Goal: Information Seeking & Learning: Learn about a topic

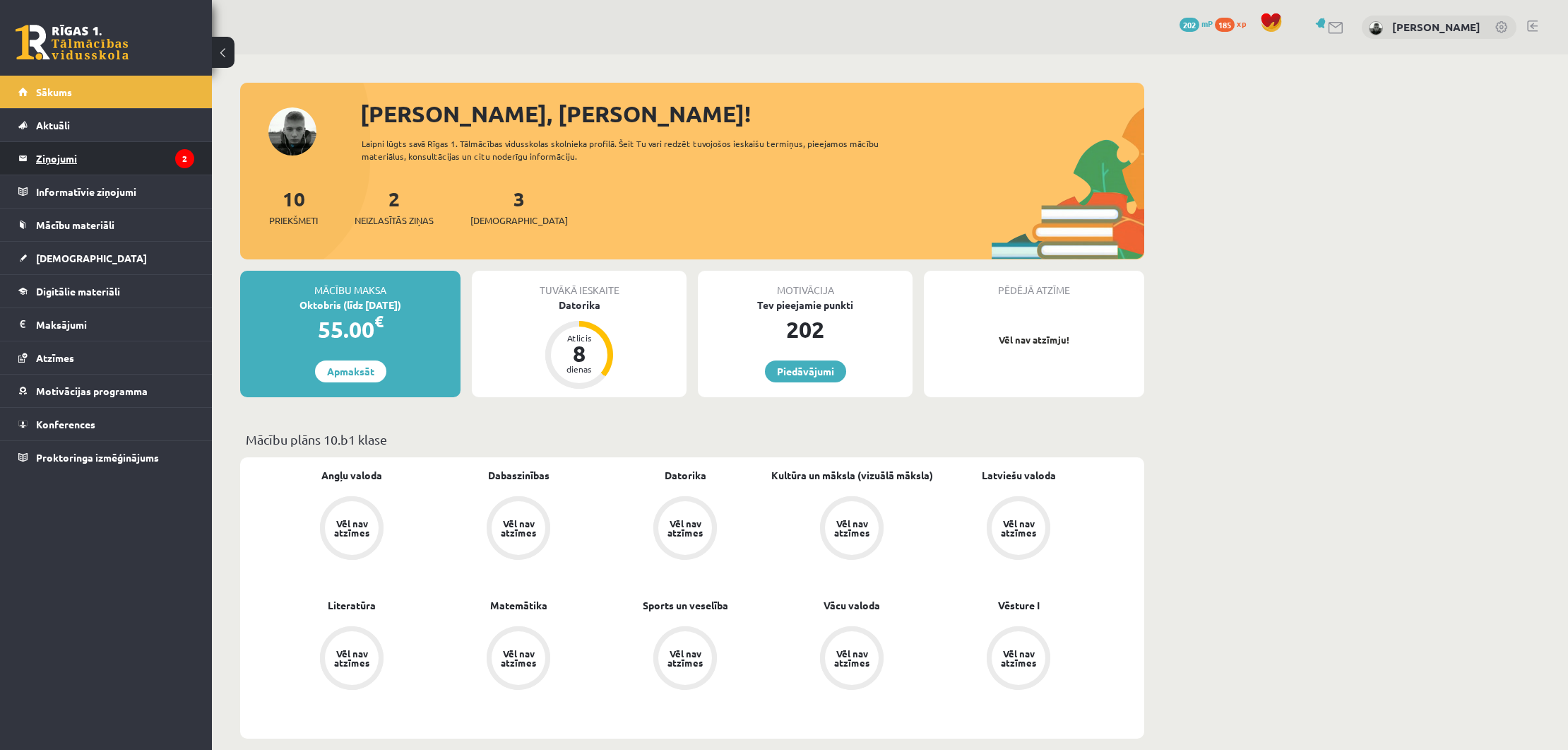
click at [159, 165] on legend "Ziņojumi 2" at bounding box center [115, 157] width 158 height 32
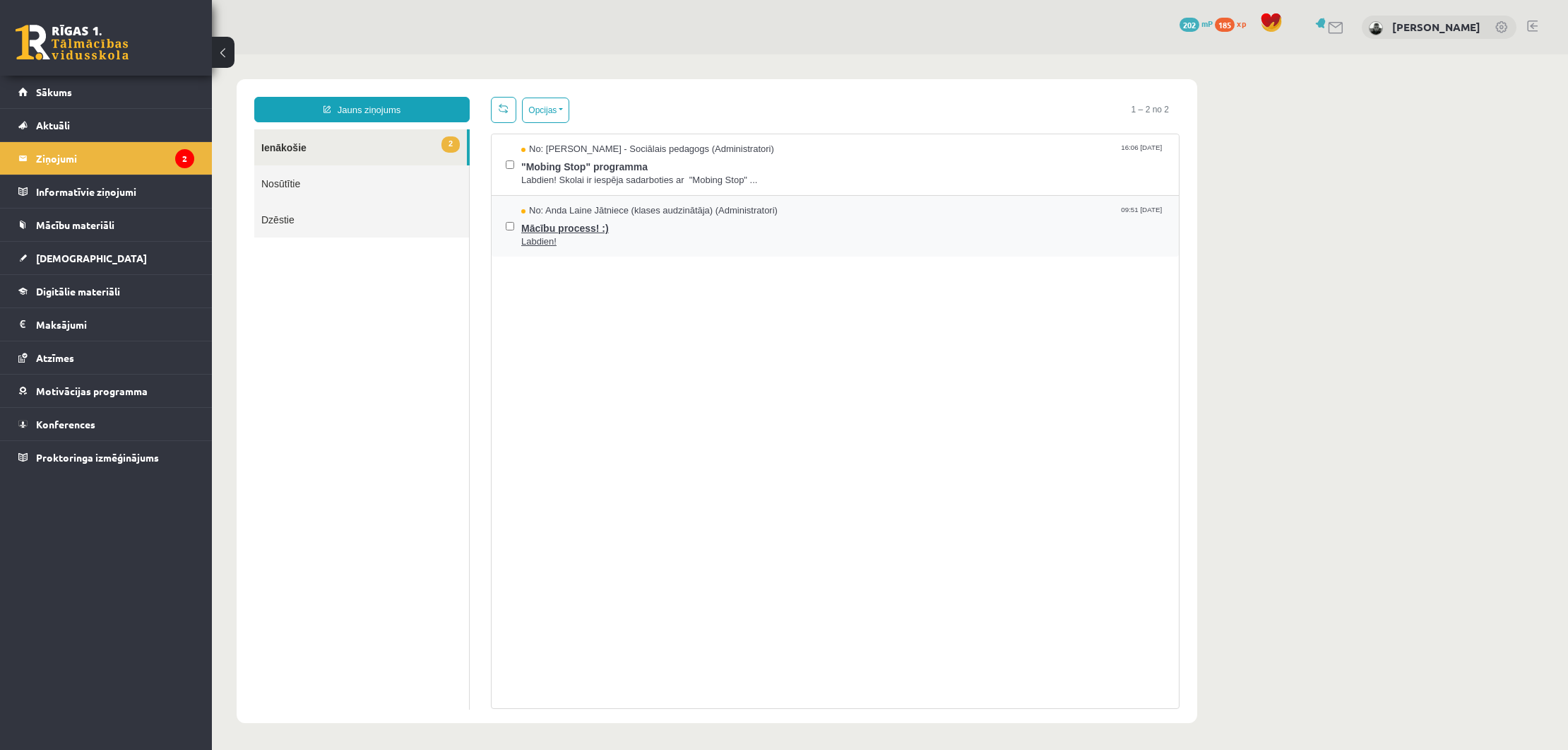
click at [655, 228] on span "Mācību process! :)" at bounding box center [843, 226] width 643 height 18
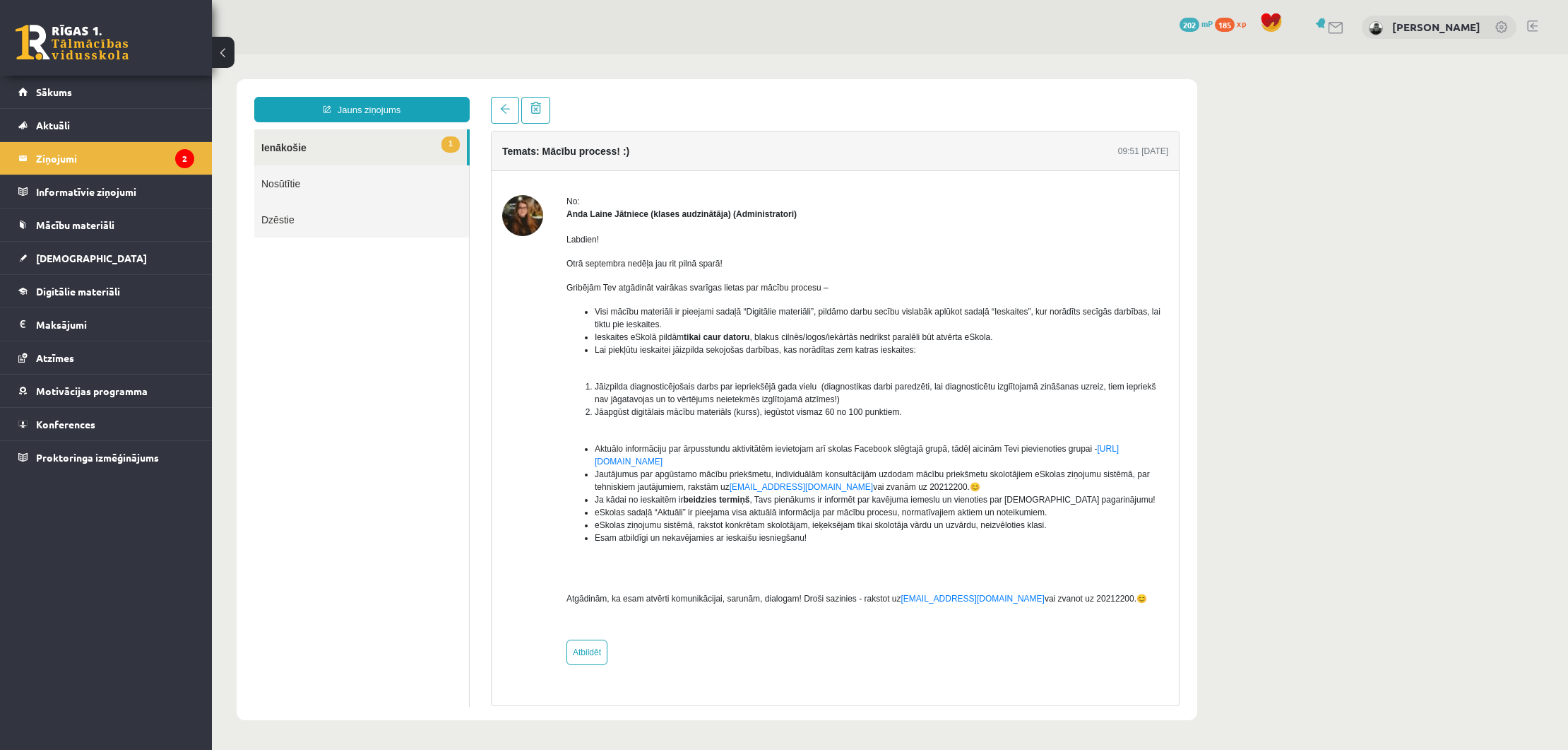
click at [433, 153] on link "1 Ienākošie" at bounding box center [360, 147] width 212 height 36
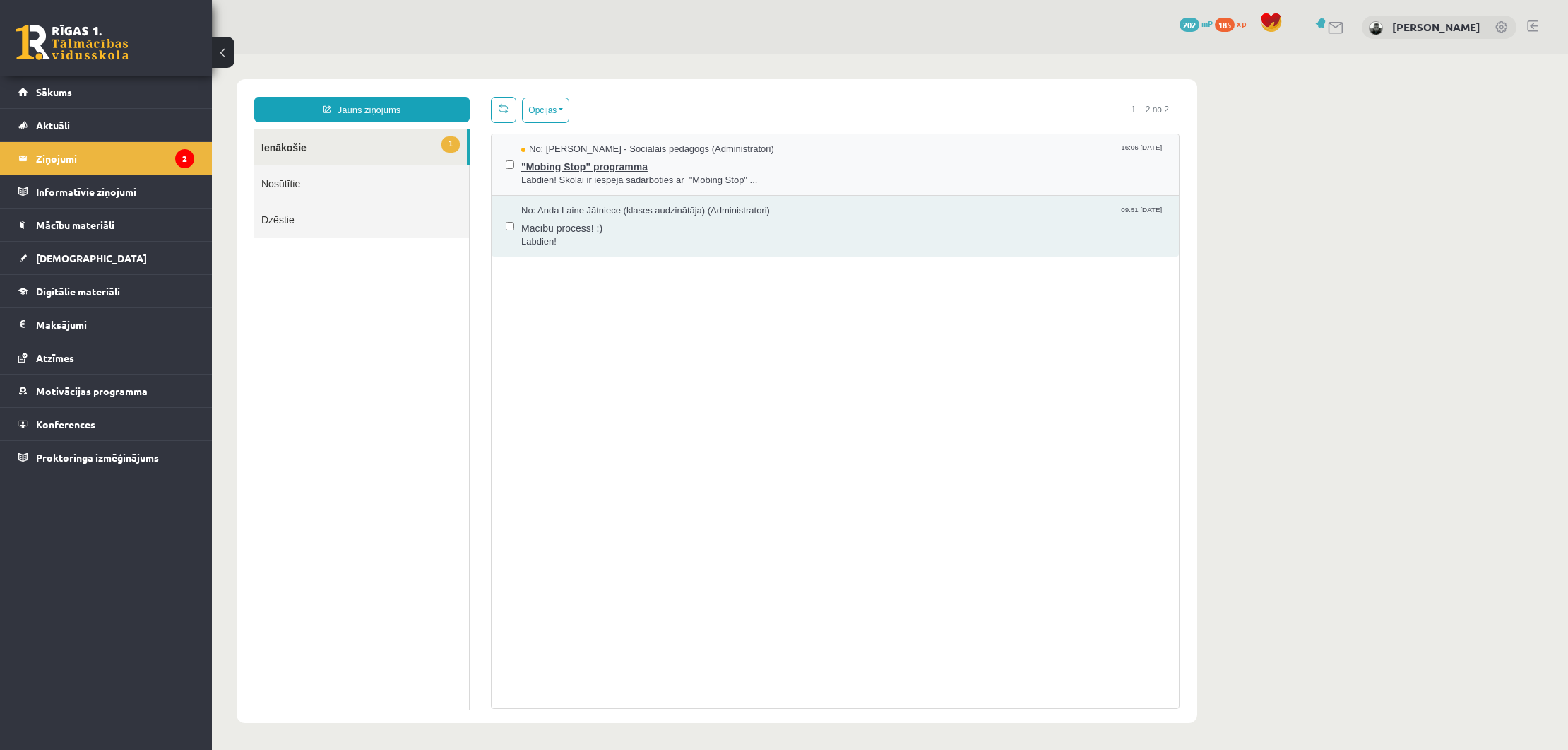
click at [590, 174] on span "Labdien! Skolai ir iespēja sadarboties ar "Mobing Stop" ..." at bounding box center [843, 181] width 643 height 14
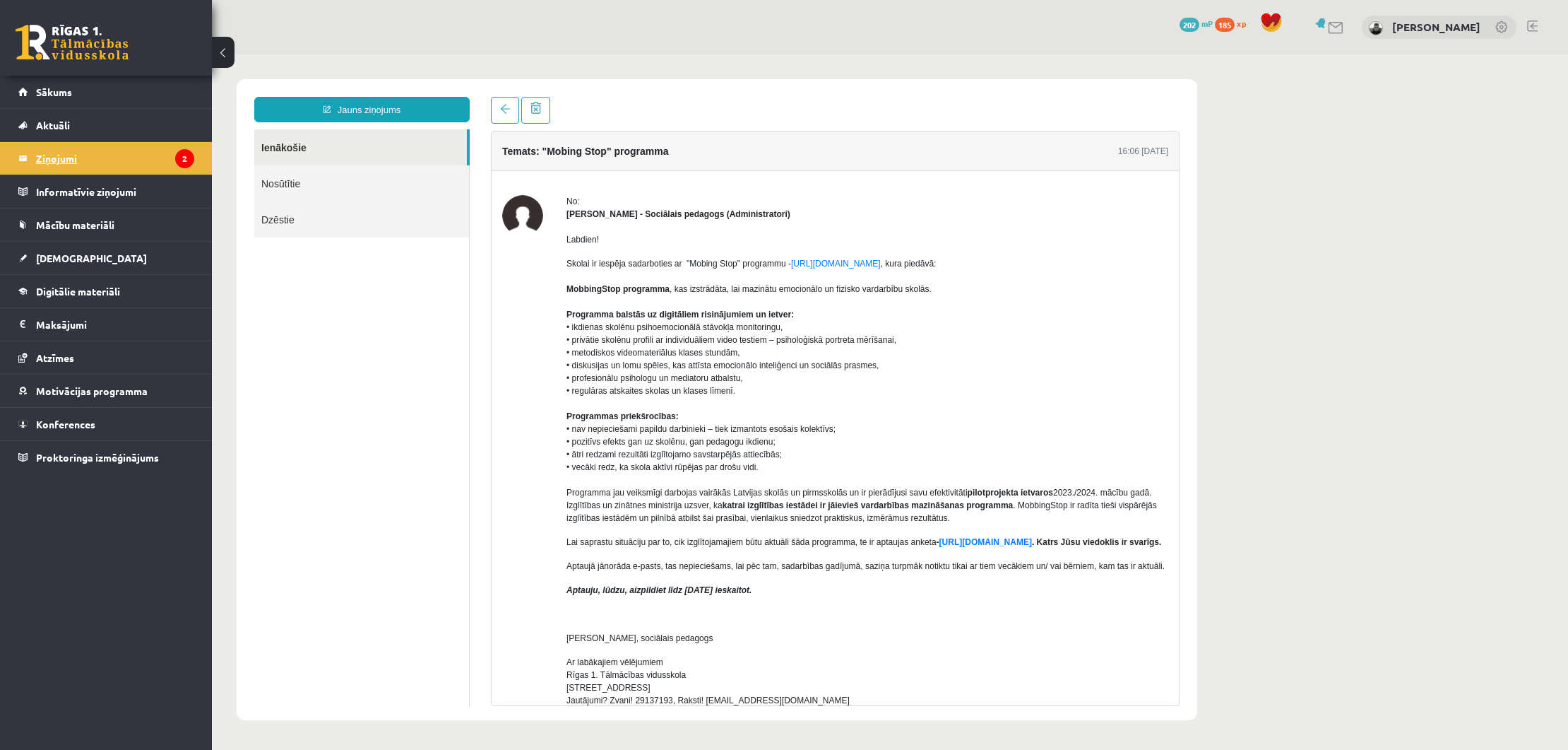
click at [142, 164] on legend "Ziņojumi 2" at bounding box center [115, 157] width 158 height 32
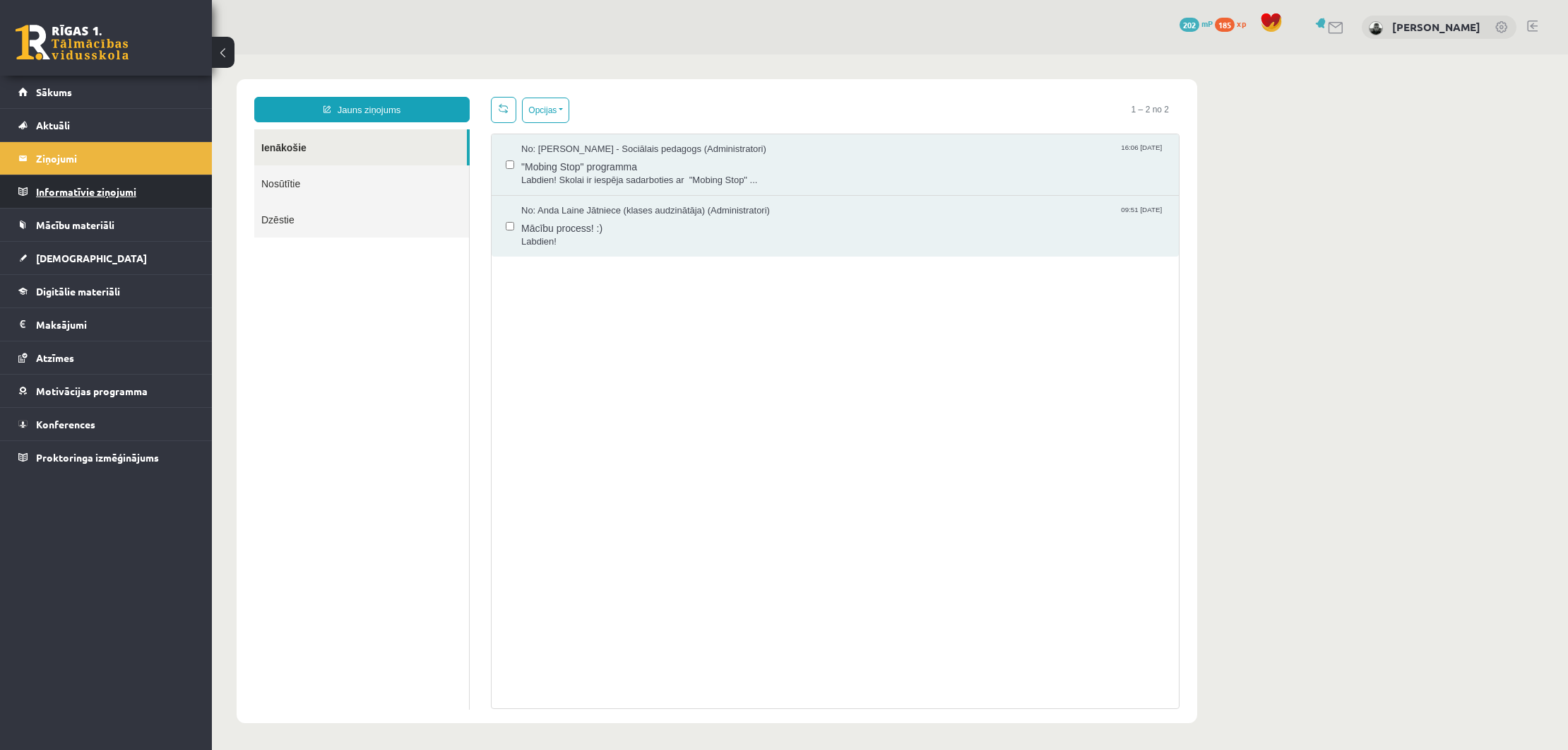
click at [130, 185] on legend "Informatīvie ziņojumi 0" at bounding box center [115, 191] width 158 height 32
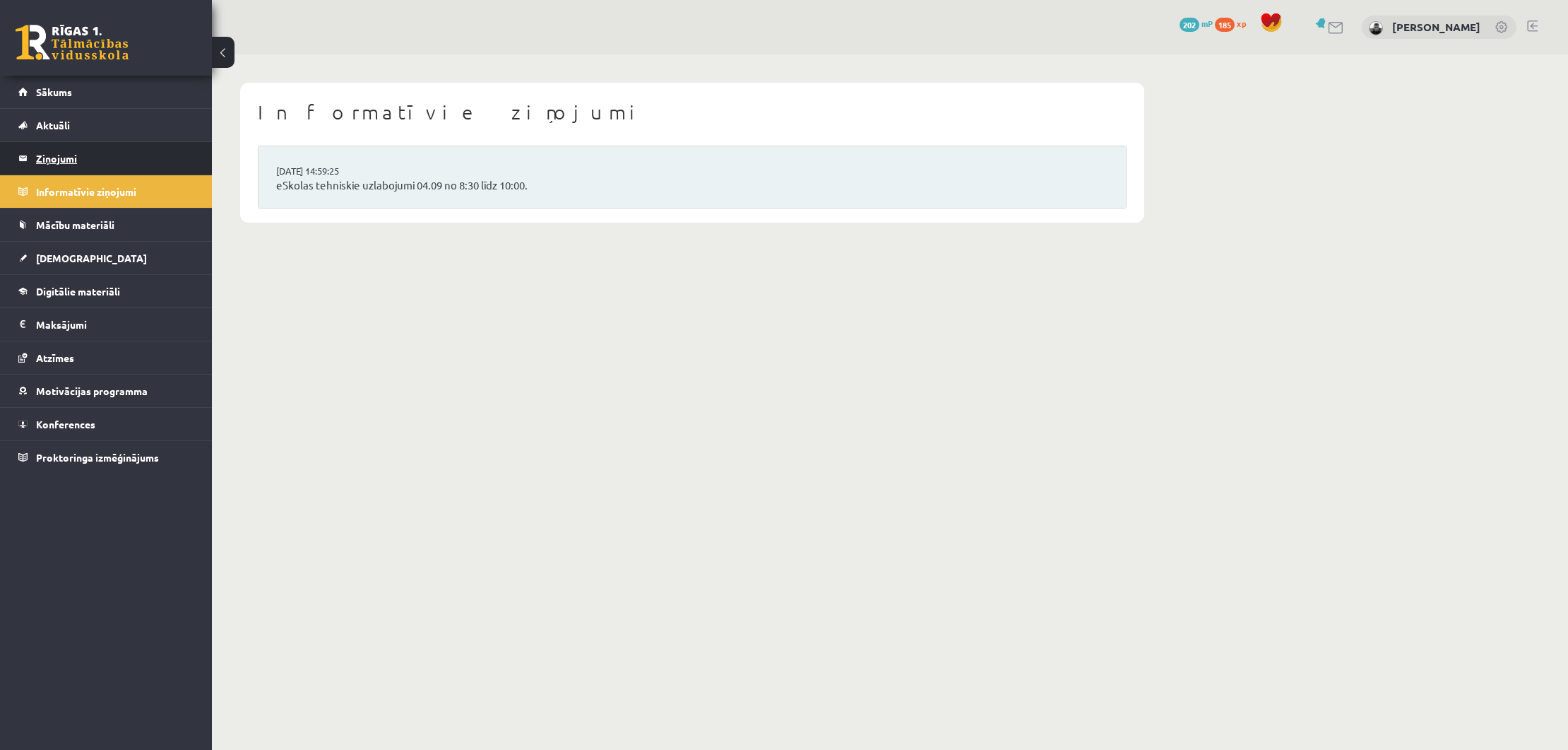
click at [145, 163] on legend "Ziņojumi 2" at bounding box center [115, 157] width 158 height 32
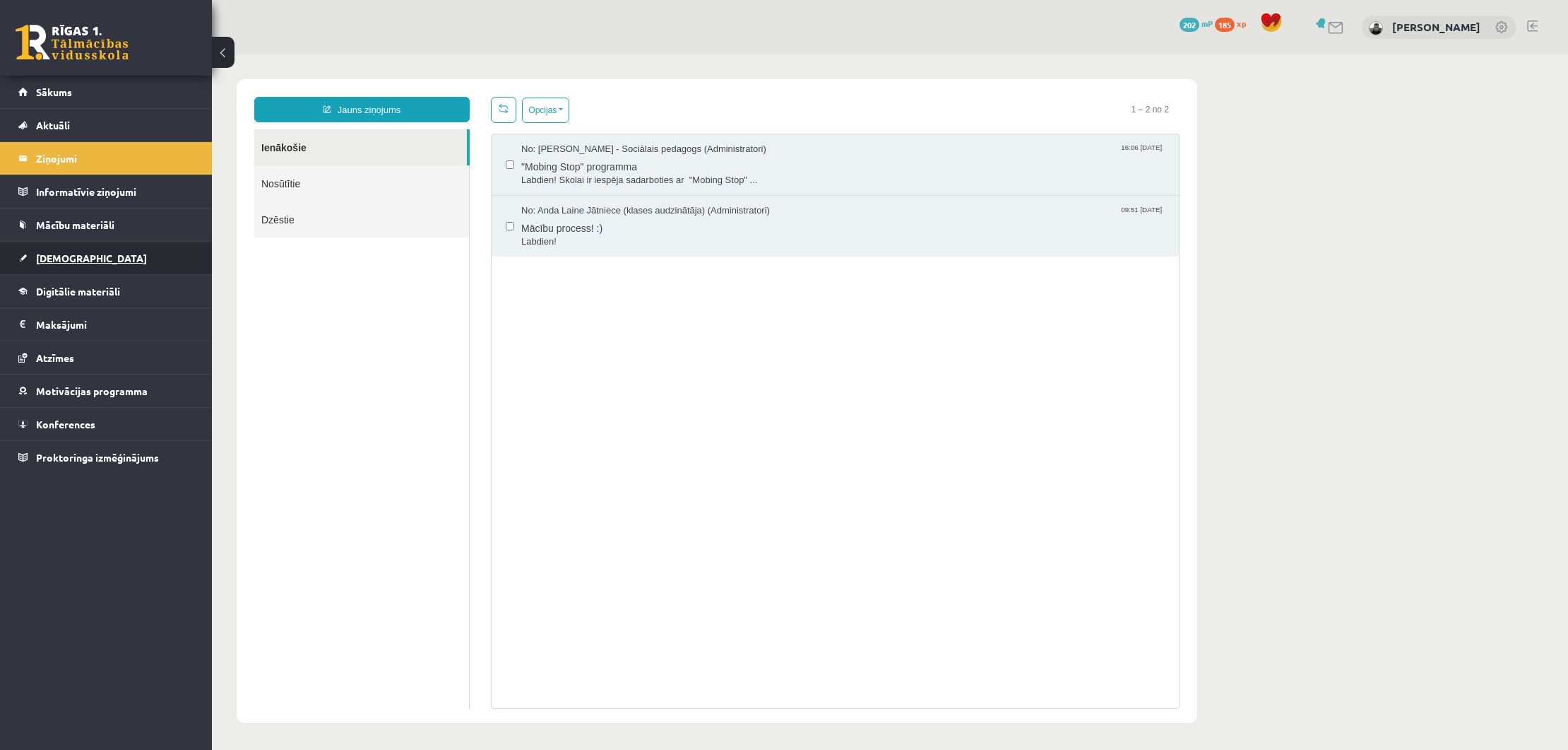
click at [90, 267] on link "[DEMOGRAPHIC_DATA]" at bounding box center [106, 258] width 176 height 32
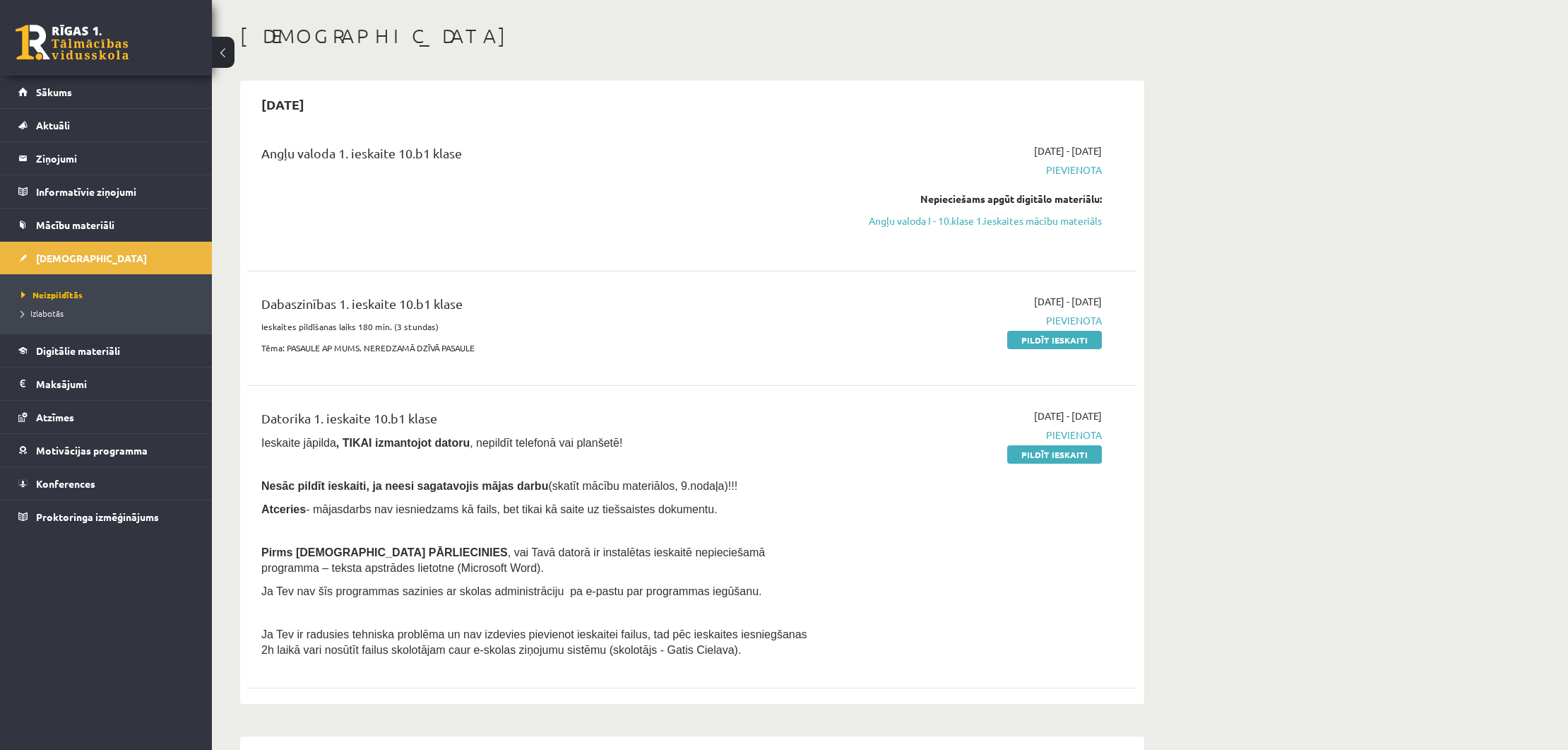
scroll to position [56, 0]
click at [157, 356] on link "Digitālie materiāli" at bounding box center [106, 350] width 176 height 32
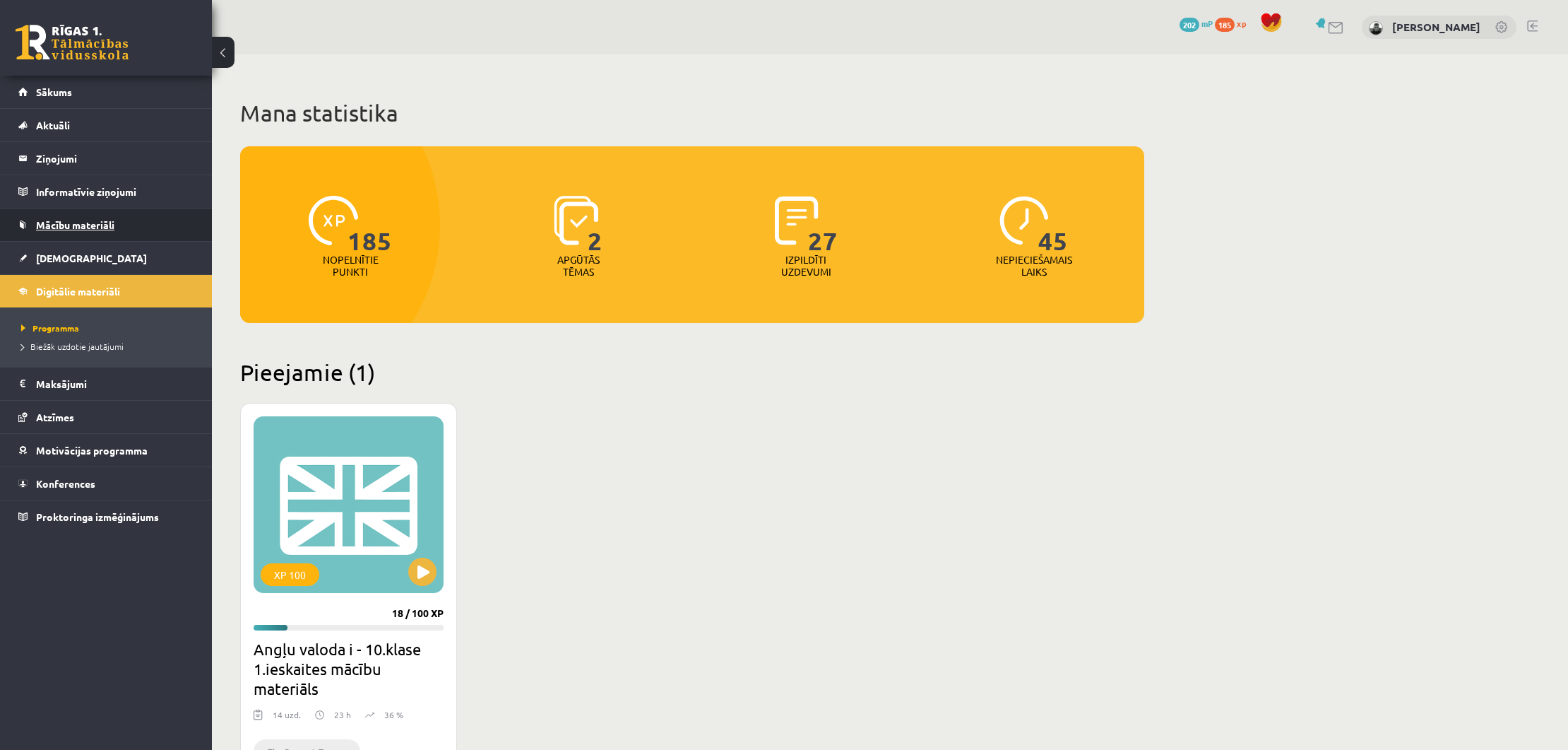
click at [77, 234] on link "Mācību materiāli" at bounding box center [106, 224] width 176 height 32
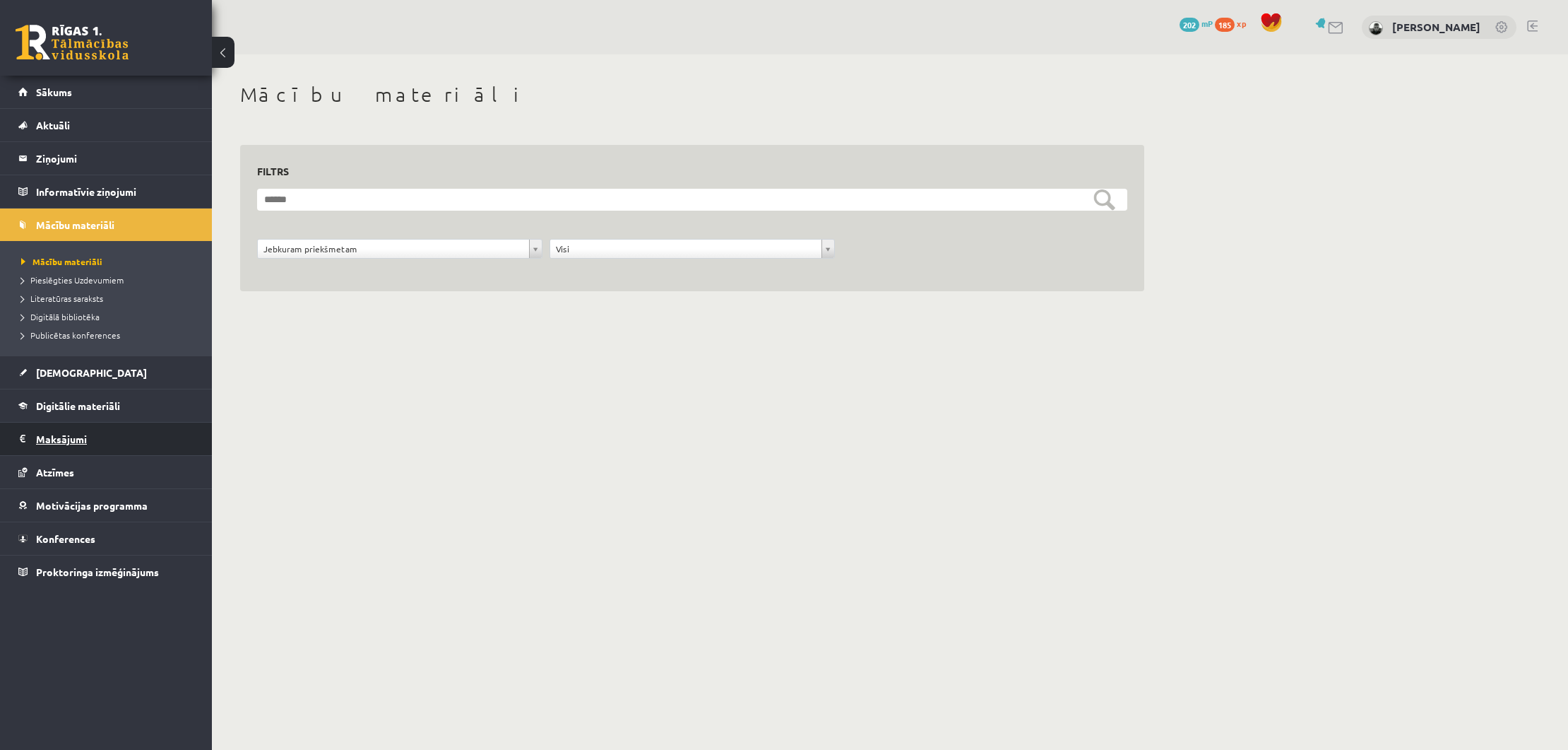
click at [102, 423] on legend "Maksājumi 0" at bounding box center [115, 438] width 158 height 32
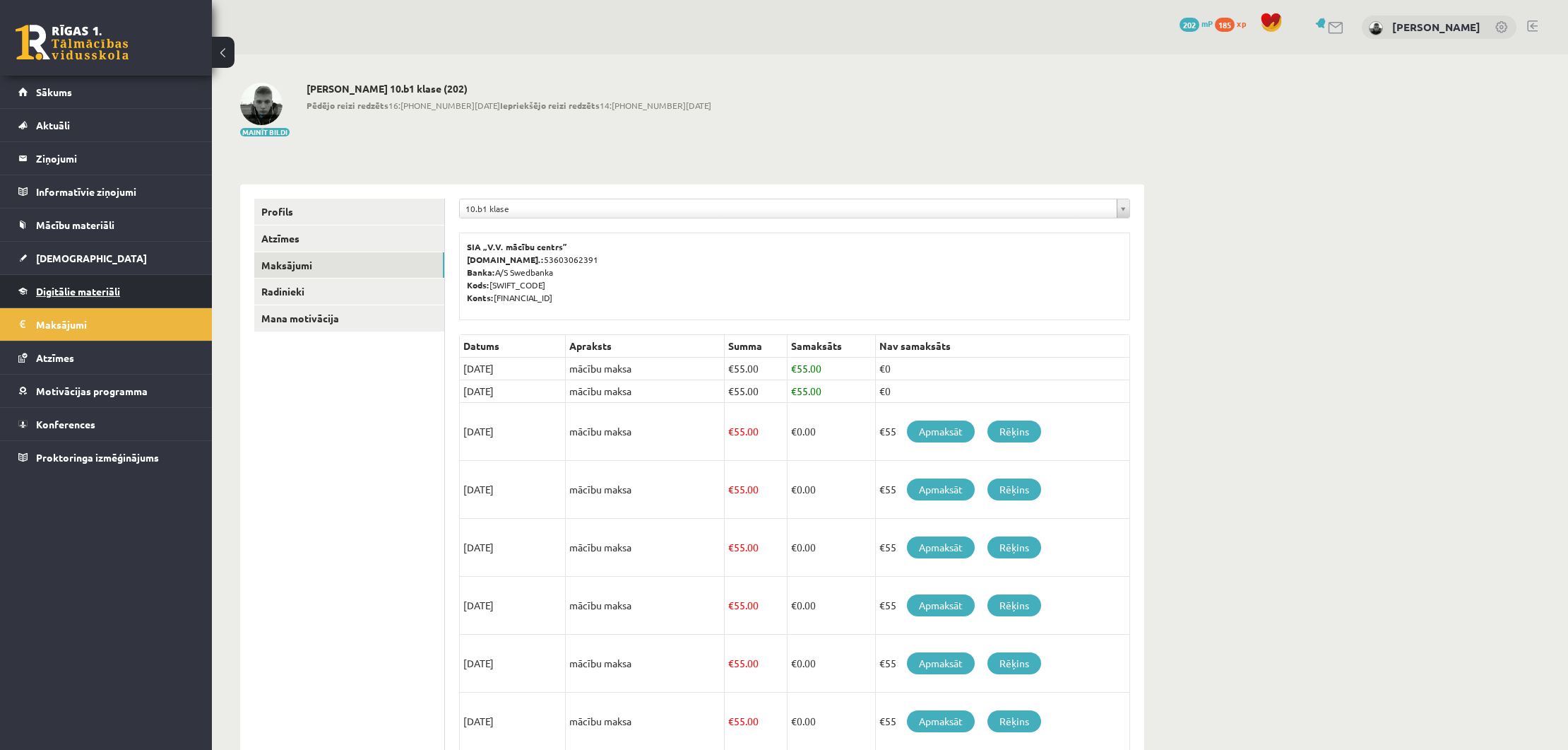
click at [75, 284] on link "Digitālie materiāli" at bounding box center [106, 290] width 176 height 32
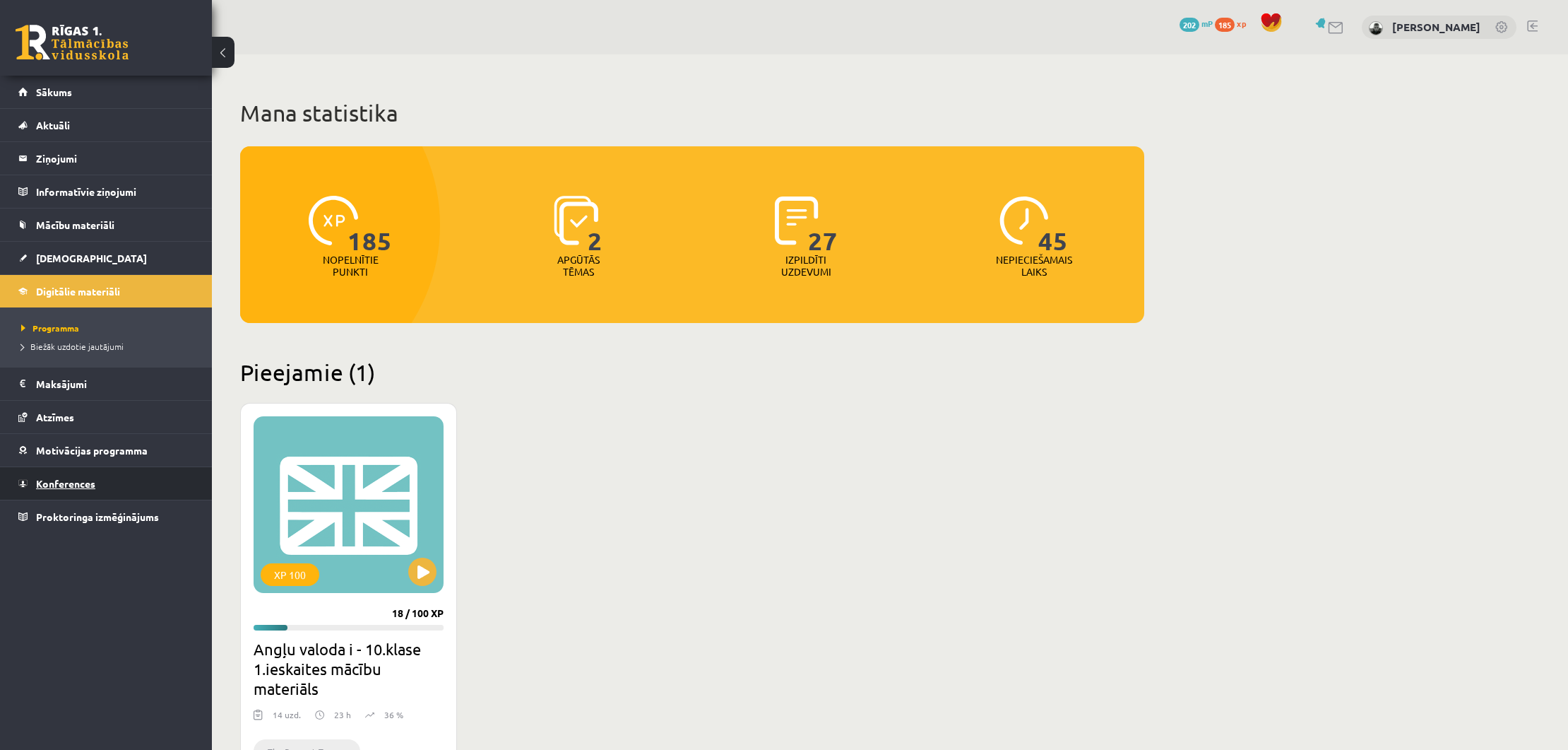
click at [169, 475] on link "Konferences" at bounding box center [106, 483] width 176 height 32
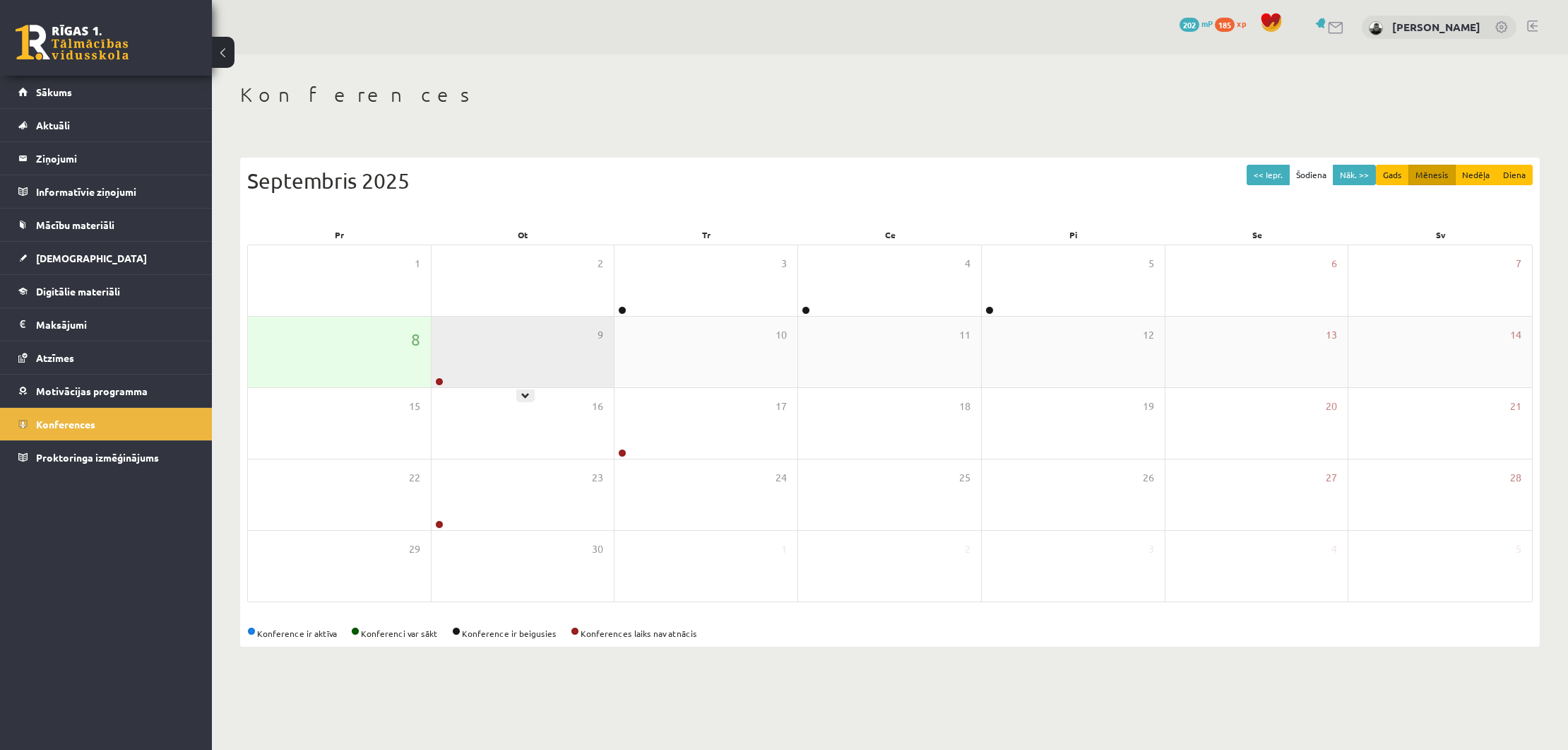
scroll to position [1, 0]
click at [589, 367] on div "9" at bounding box center [523, 352] width 183 height 71
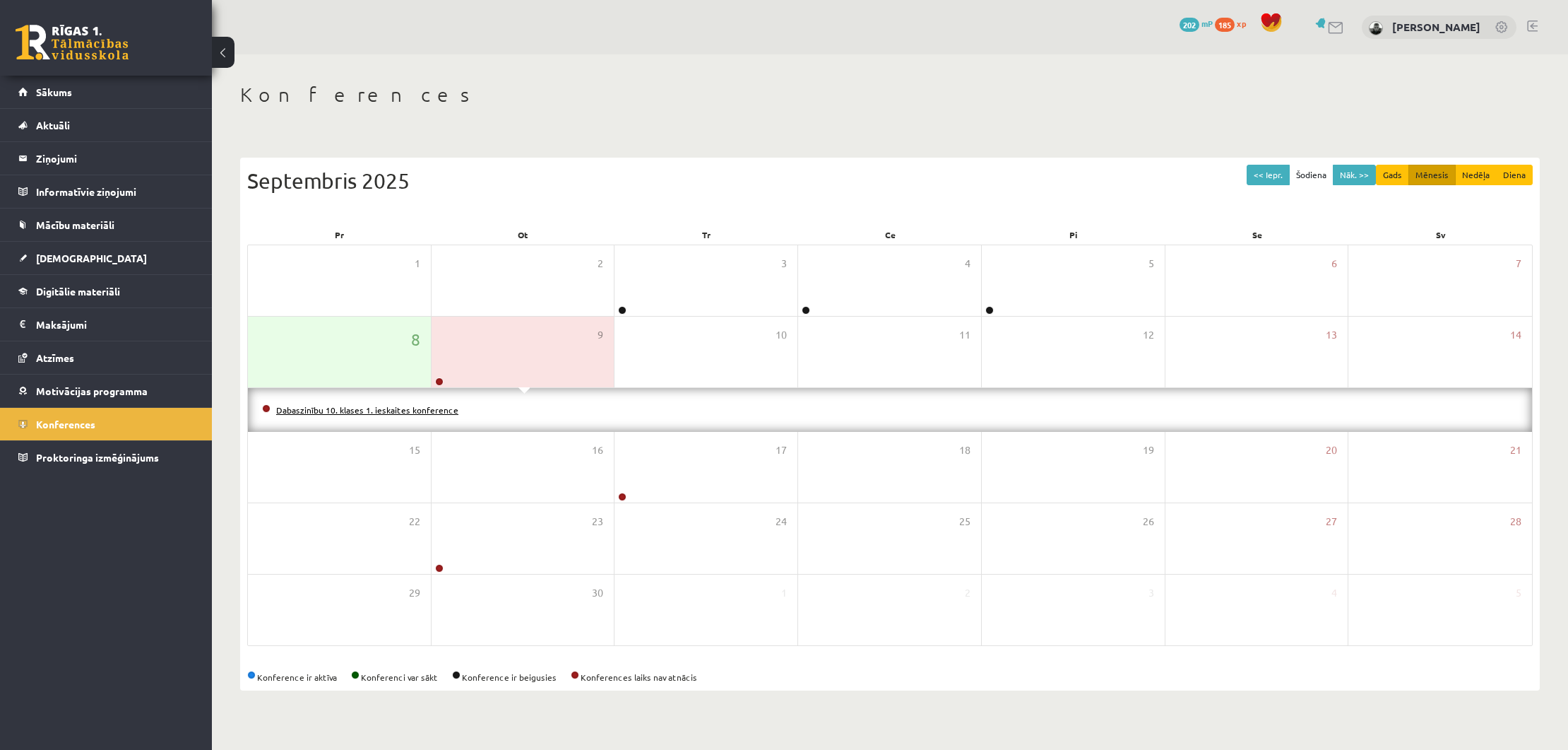
click at [332, 412] on link "Dabaszinību 10. klases 1. ieskaites konference" at bounding box center [367, 409] width 182 height 11
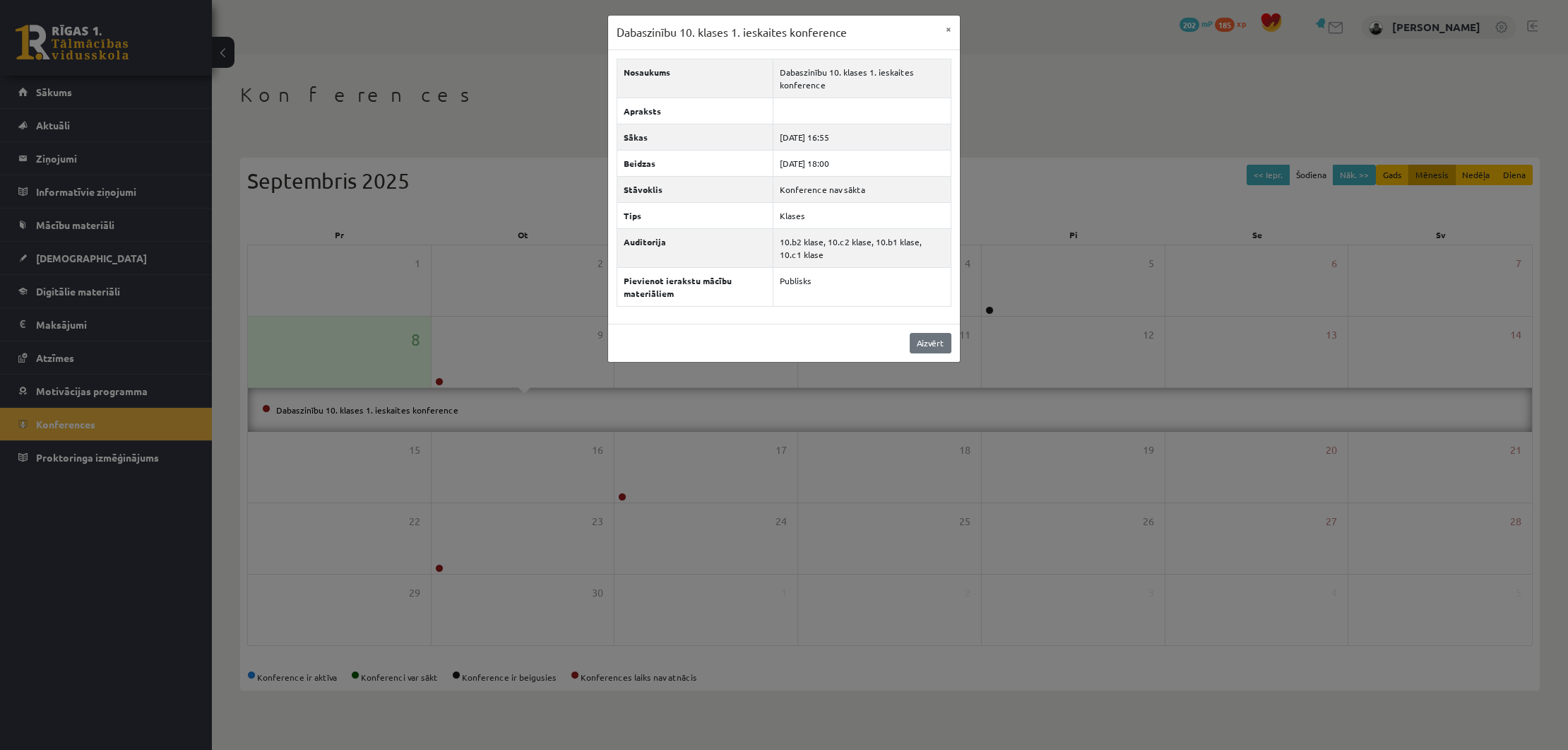
click at [943, 344] on link "Aizvērt" at bounding box center [931, 343] width 41 height 21
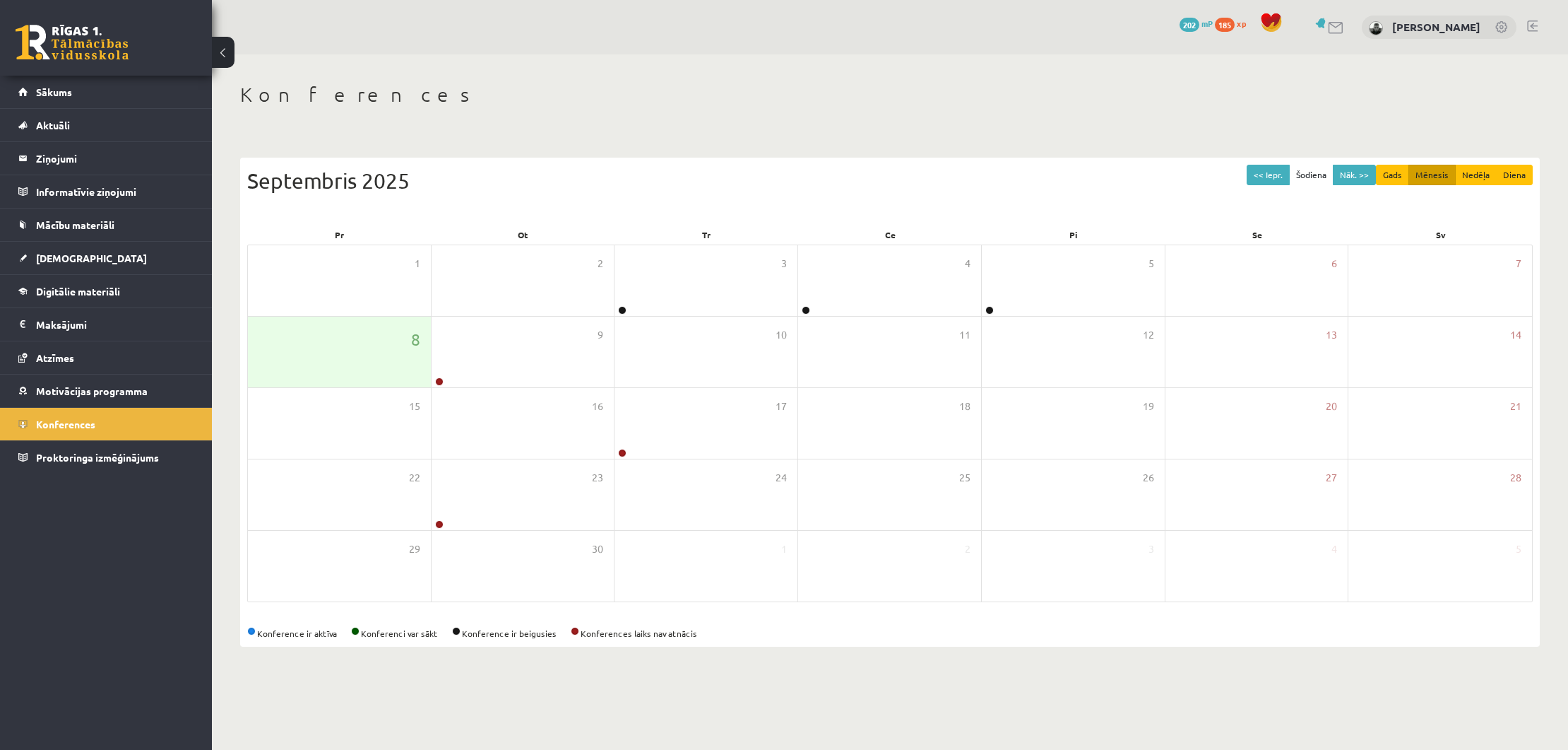
click at [1531, 27] on link at bounding box center [1532, 26] width 11 height 11
